Goal: Find specific page/section: Find specific page/section

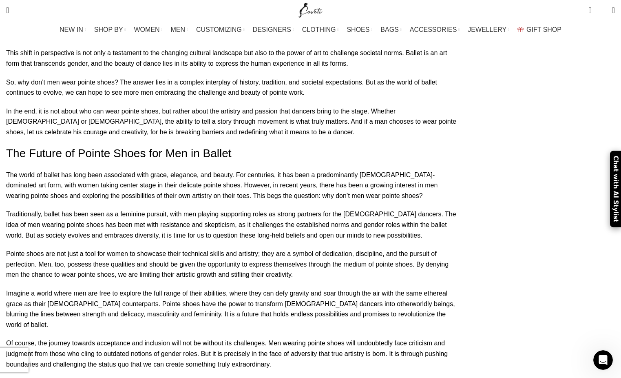
scroll to position [4370, 0]
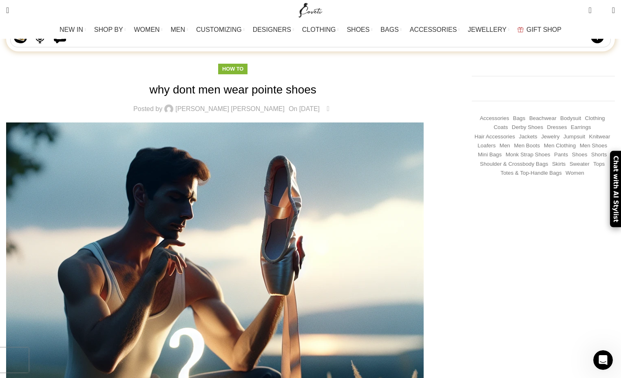
scroll to position [138, 0]
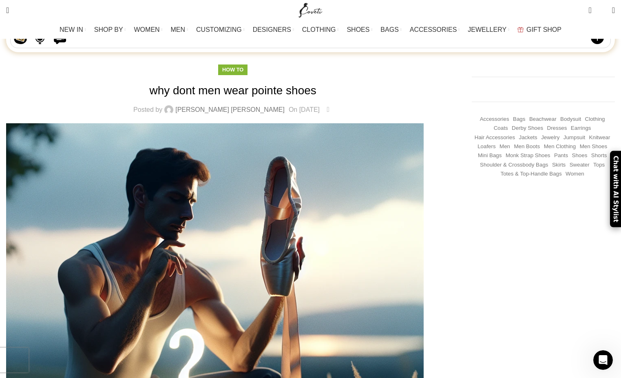
click at [222, 106] on link "[PERSON_NAME] [PERSON_NAME]" at bounding box center [229, 109] width 109 height 7
